Goal: Find specific page/section: Find specific page/section

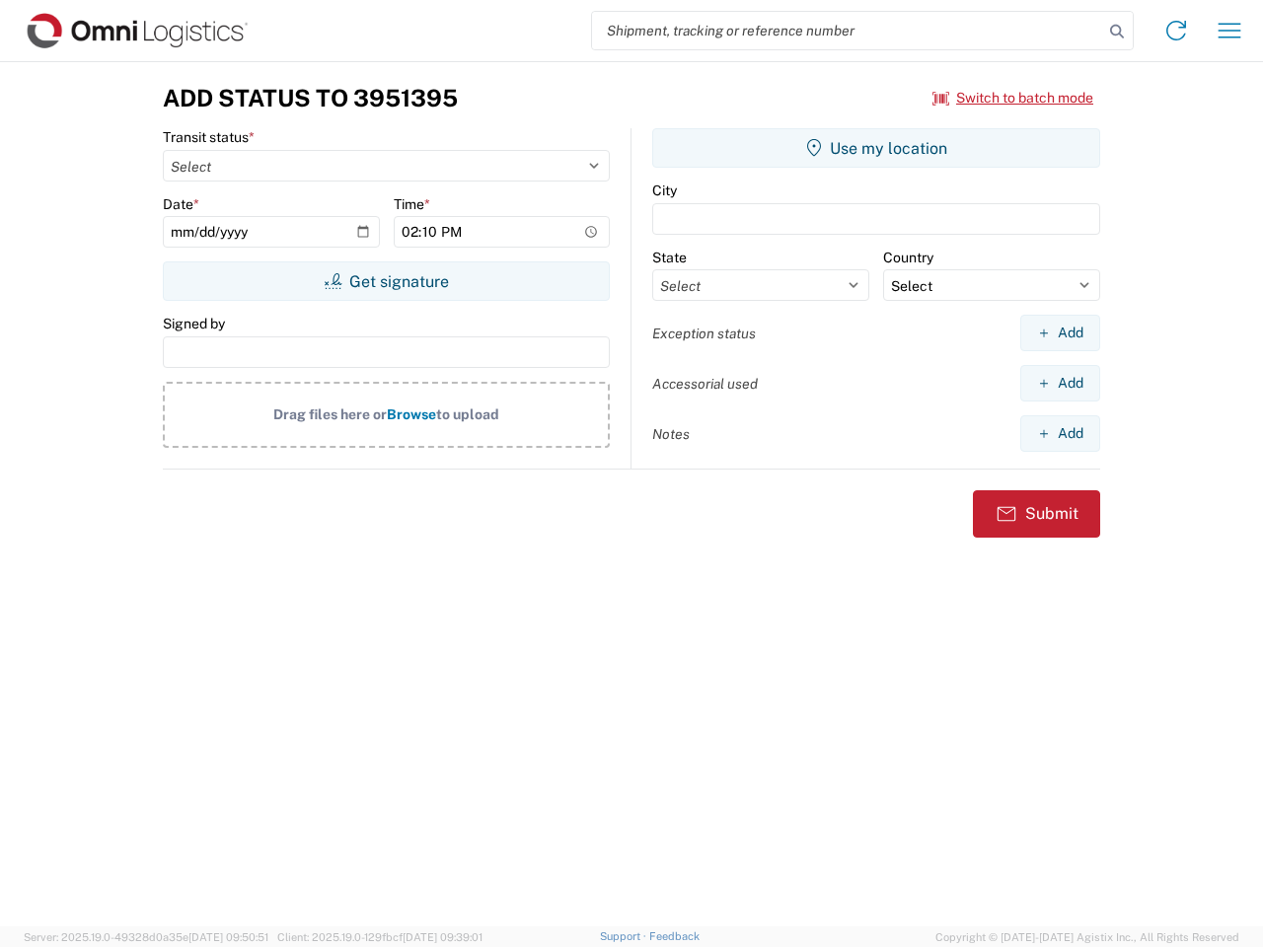
click at [848, 31] on input "search" at bounding box center [847, 31] width 511 height 38
click at [1117, 32] on icon at bounding box center [1117, 32] width 28 height 28
click at [1176, 31] on icon at bounding box center [1177, 31] width 32 height 32
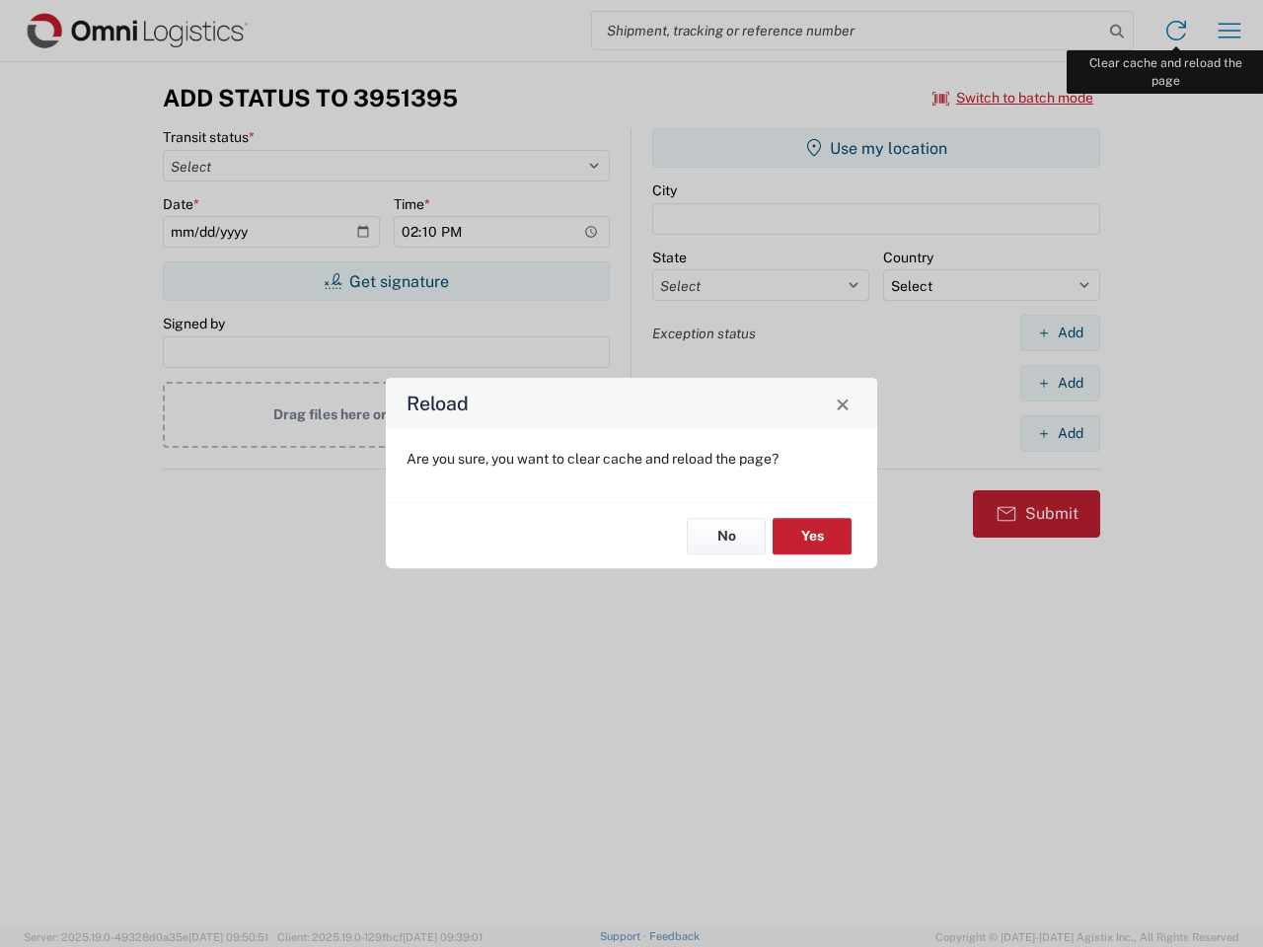
click at [1230, 31] on div "Reload Are you sure, you want to clear cache and reload the page? No Yes" at bounding box center [631, 473] width 1263 height 947
click at [1014, 98] on div "Reload Are you sure, you want to clear cache and reload the page? No Yes" at bounding box center [631, 473] width 1263 height 947
click at [386, 281] on div "Reload Are you sure, you want to clear cache and reload the page? No Yes" at bounding box center [631, 473] width 1263 height 947
click at [876, 148] on div "Reload Are you sure, you want to clear cache and reload the page? No Yes" at bounding box center [631, 473] width 1263 height 947
click at [1060, 333] on div "Reload Are you sure, you want to clear cache and reload the page? No Yes" at bounding box center [631, 473] width 1263 height 947
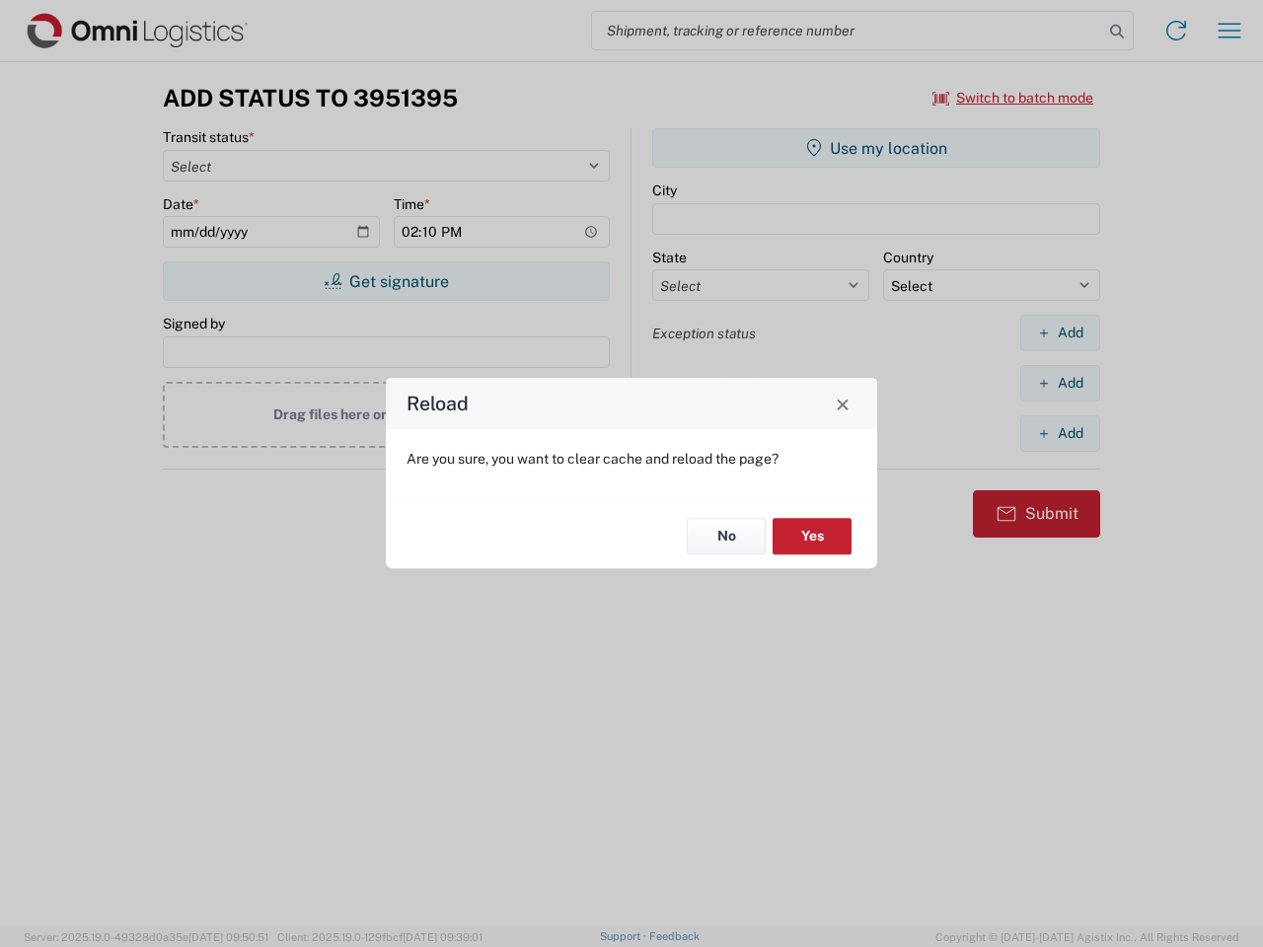
click at [1060, 383] on div "Reload Are you sure, you want to clear cache and reload the page? No Yes" at bounding box center [631, 473] width 1263 height 947
click at [1060, 433] on div "Reload Are you sure, you want to clear cache and reload the page? No Yes" at bounding box center [631, 473] width 1263 height 947
